Goal: Task Accomplishment & Management: Manage account settings

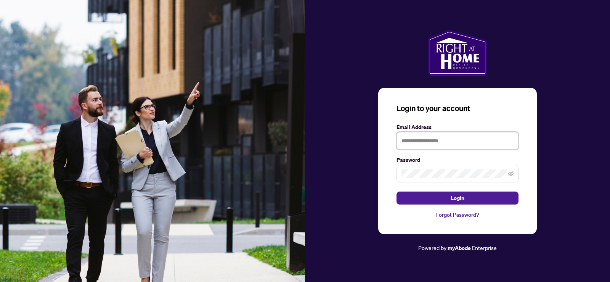
click at [430, 145] on input "text" at bounding box center [457, 141] width 122 height 18
type input "**********"
click at [511, 172] on icon "eye-invisible" at bounding box center [510, 173] width 5 height 5
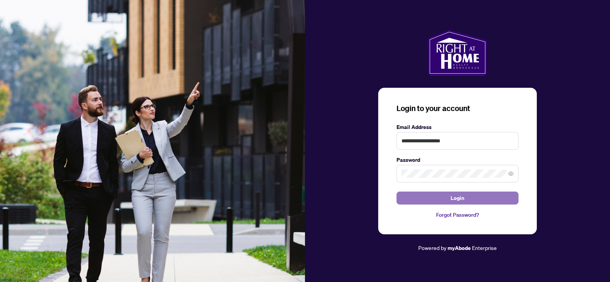
click at [477, 196] on button "Login" at bounding box center [457, 197] width 122 height 13
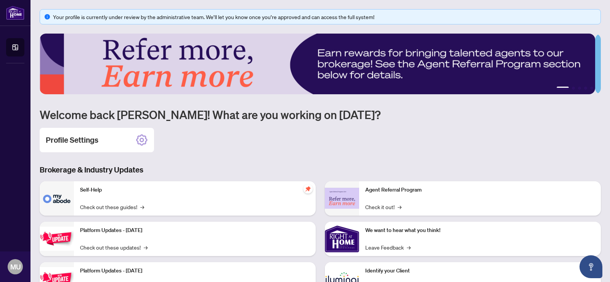
scroll to position [75, 0]
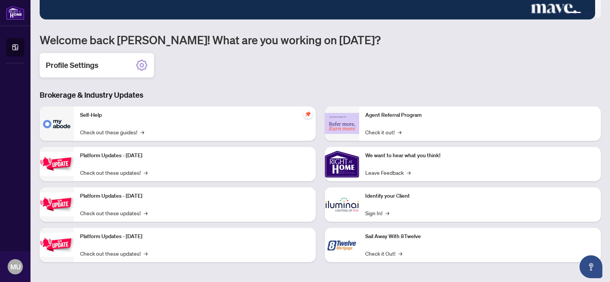
click at [142, 65] on icon at bounding box center [142, 65] width 12 height 12
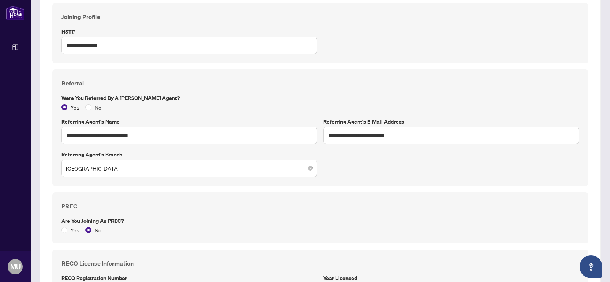
scroll to position [269, 0]
